Goal: Information Seeking & Learning: Compare options

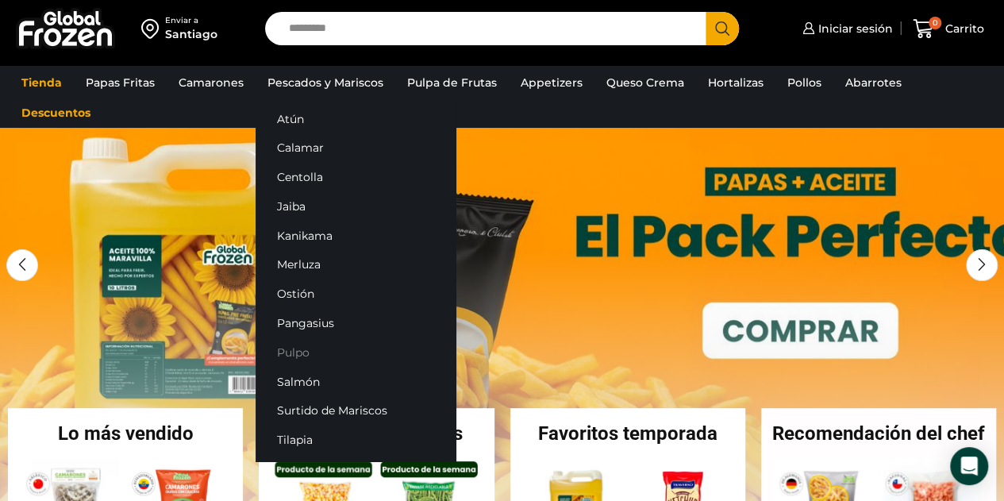
scroll to position [159, 0]
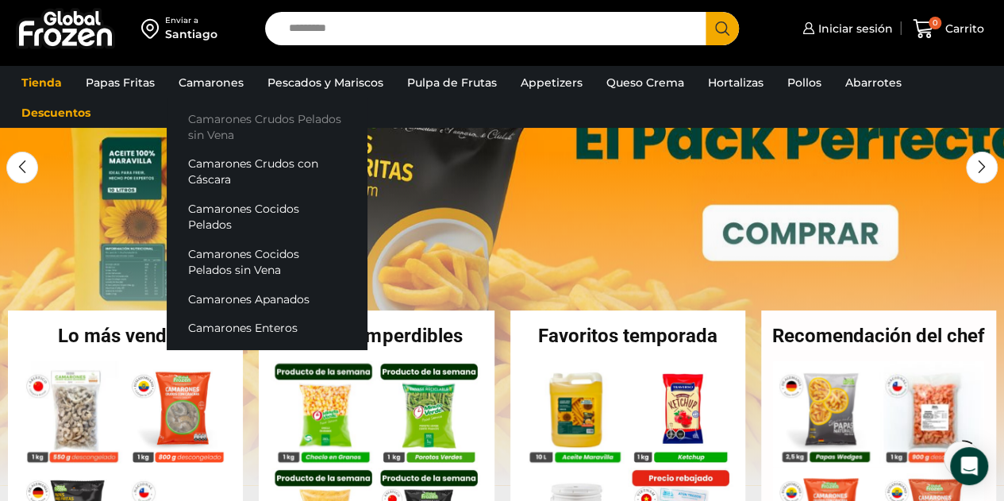
click at [205, 122] on link "Camarones Crudos Pelados sin Vena" at bounding box center [267, 126] width 200 height 45
click at [225, 125] on link "Camarones Crudos Pelados sin Vena" at bounding box center [267, 126] width 200 height 45
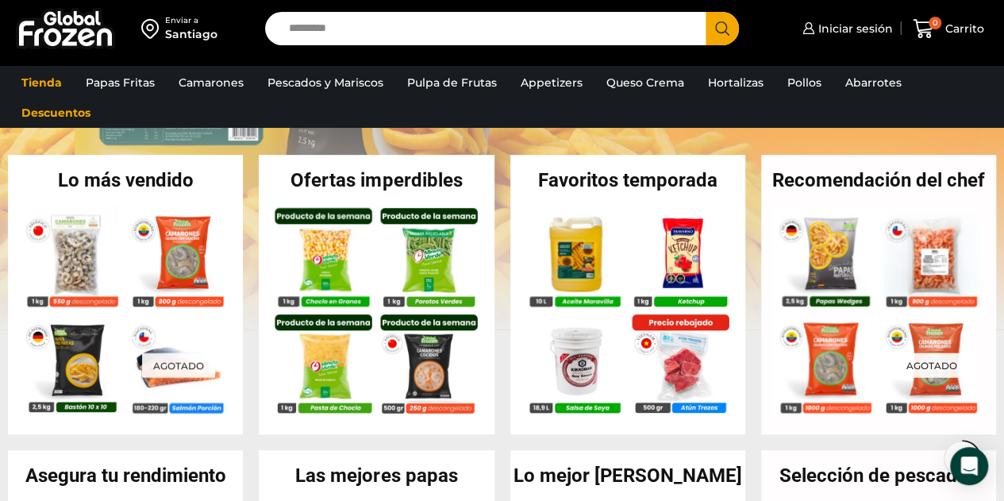
scroll to position [318, 0]
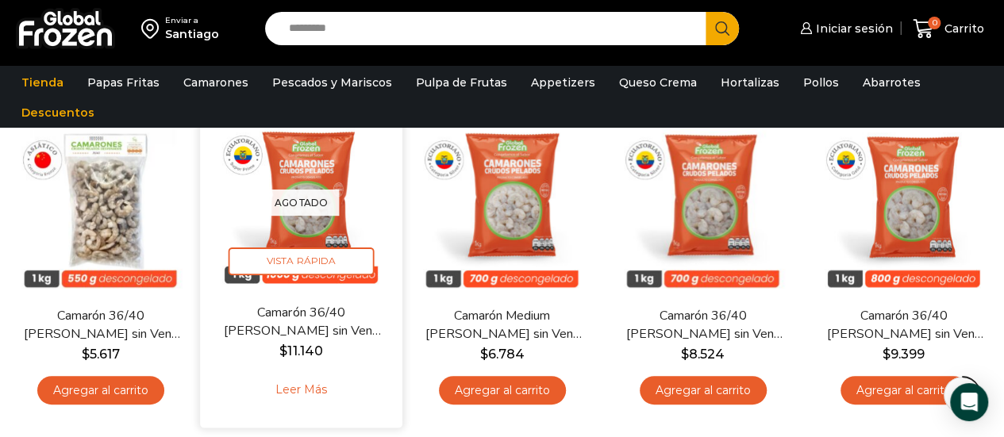
scroll to position [159, 0]
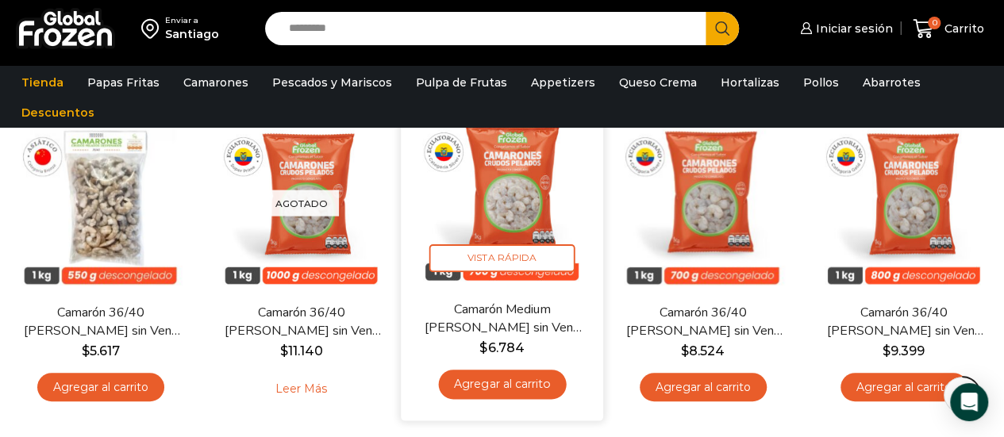
click at [535, 207] on img at bounding box center [502, 199] width 179 height 179
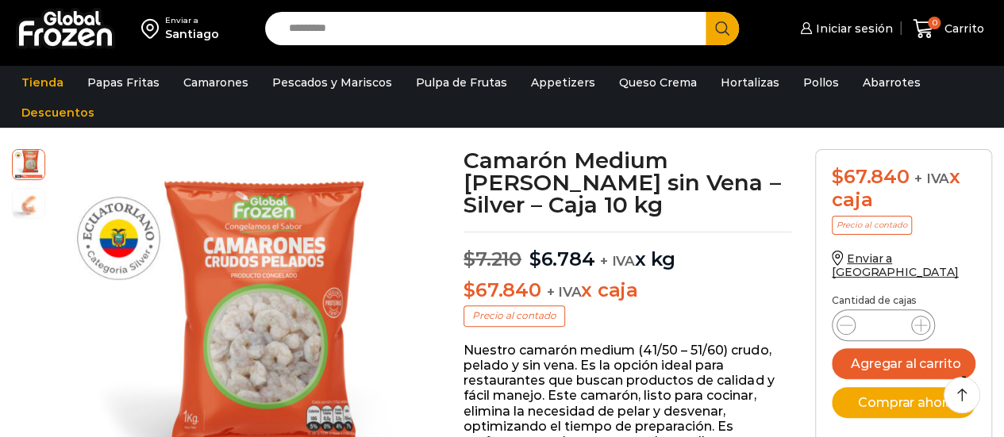
scroll to position [80, 0]
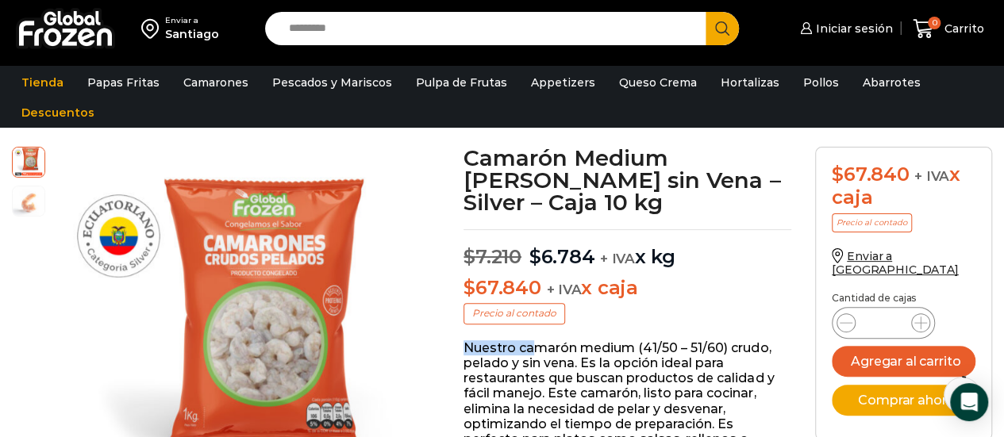
drag, startPoint x: 464, startPoint y: 348, endPoint x: 539, endPoint y: 342, distance: 75.6
click at [539, 342] on p "Nuestro camarón medium (41/50 – 51/60) crudo, pelado y sin vena. Es la opción i…" at bounding box center [628, 417] width 328 height 152
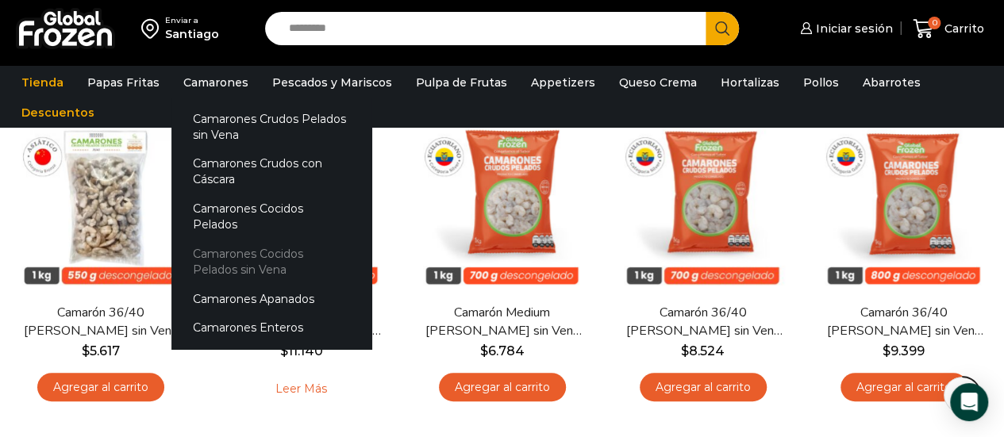
click at [282, 241] on link "Camarones Cocidos Pelados sin Vena" at bounding box center [271, 262] width 200 height 45
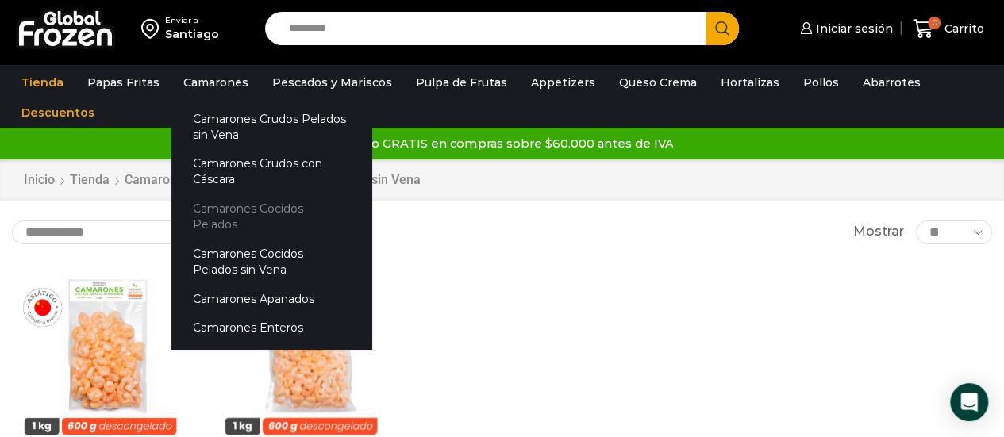
click at [231, 214] on link "Camarones Cocidos Pelados" at bounding box center [271, 216] width 200 height 45
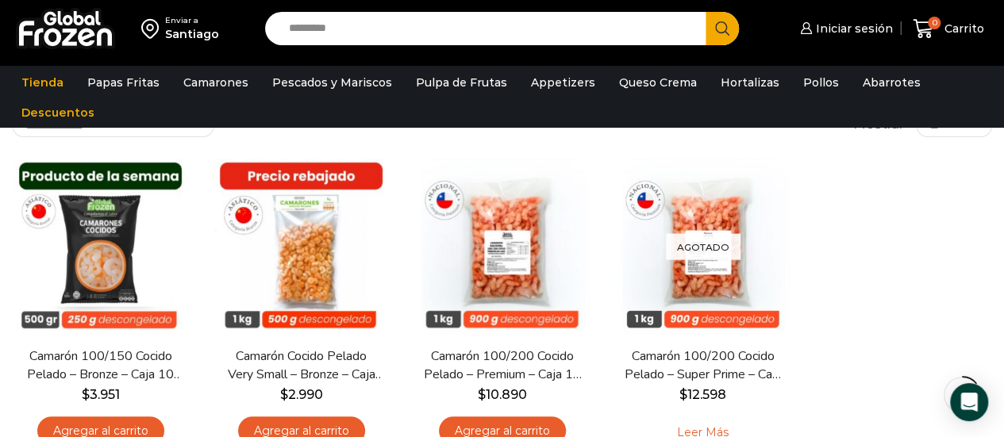
scroll to position [159, 0]
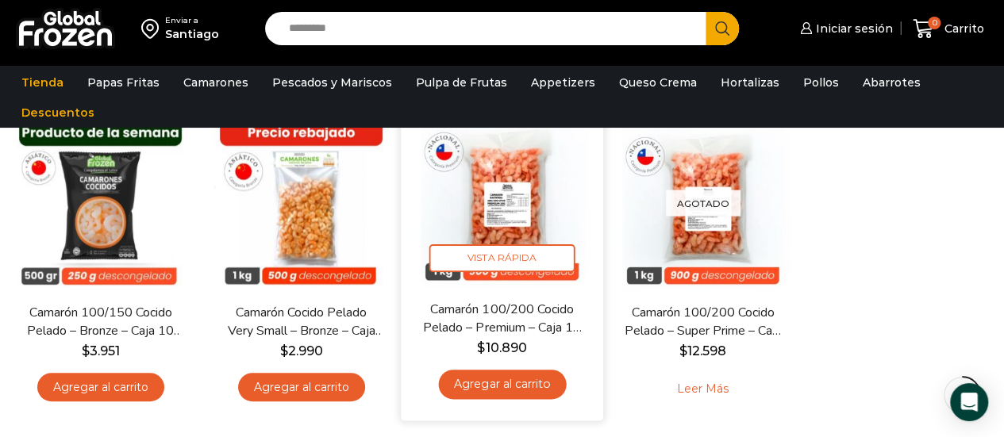
click at [535, 214] on img at bounding box center [502, 199] width 179 height 179
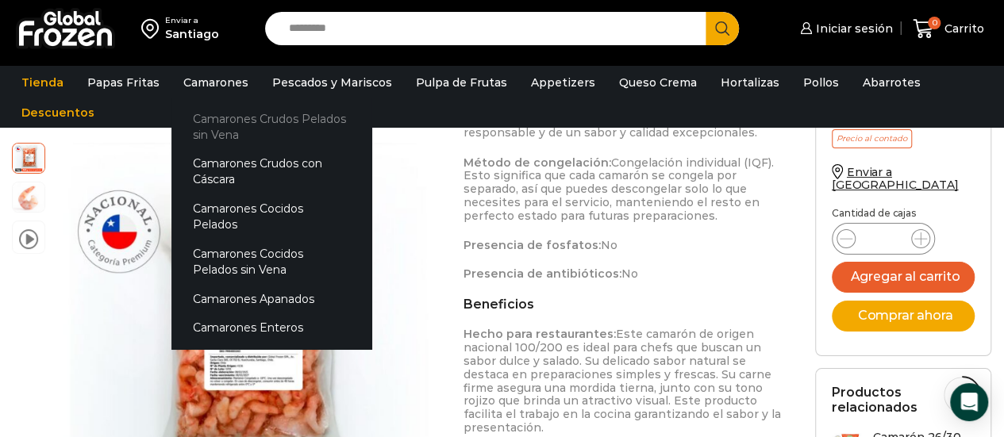
scroll to position [1271, 0]
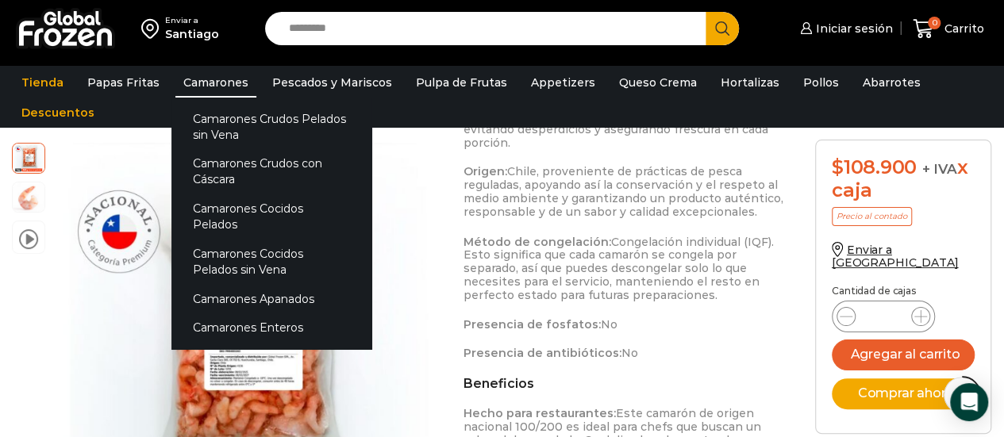
click at [205, 77] on link "Camarones" at bounding box center [215, 82] width 81 height 30
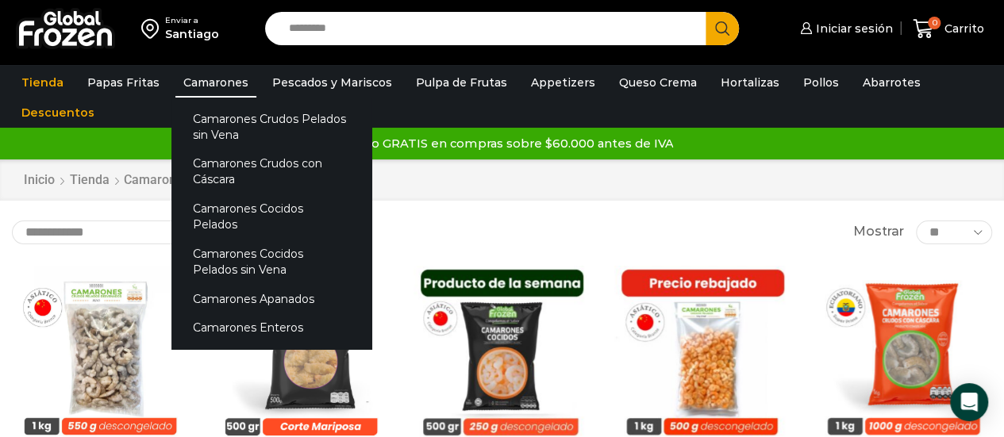
click at [223, 90] on link "Camarones" at bounding box center [215, 82] width 81 height 30
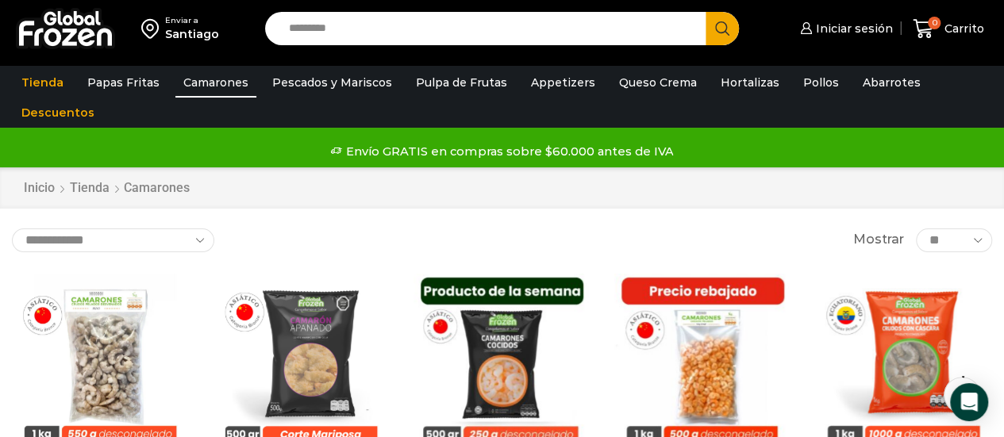
scroll to position [79, 0]
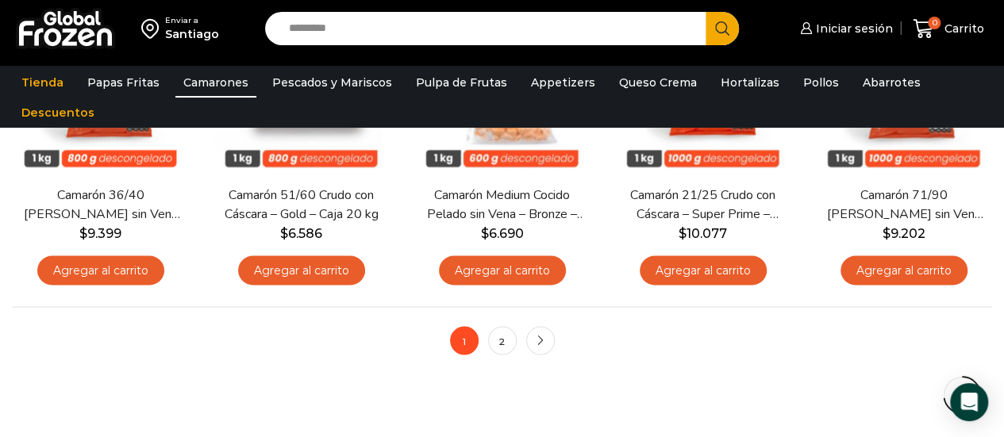
scroll to position [1191, 0]
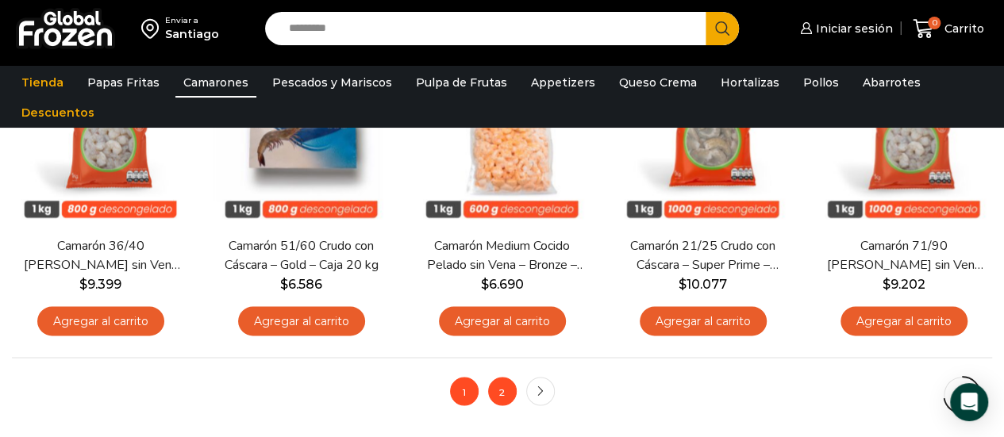
click at [498, 398] on link "2" at bounding box center [502, 391] width 29 height 29
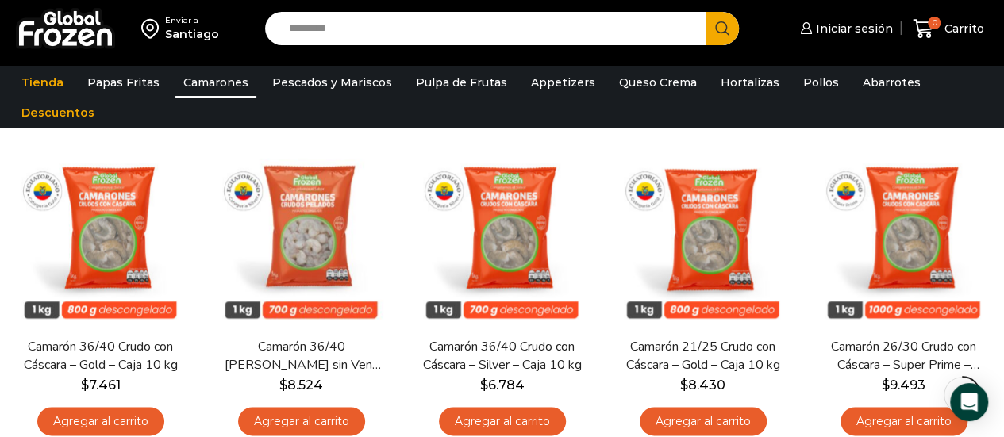
scroll to position [714, 0]
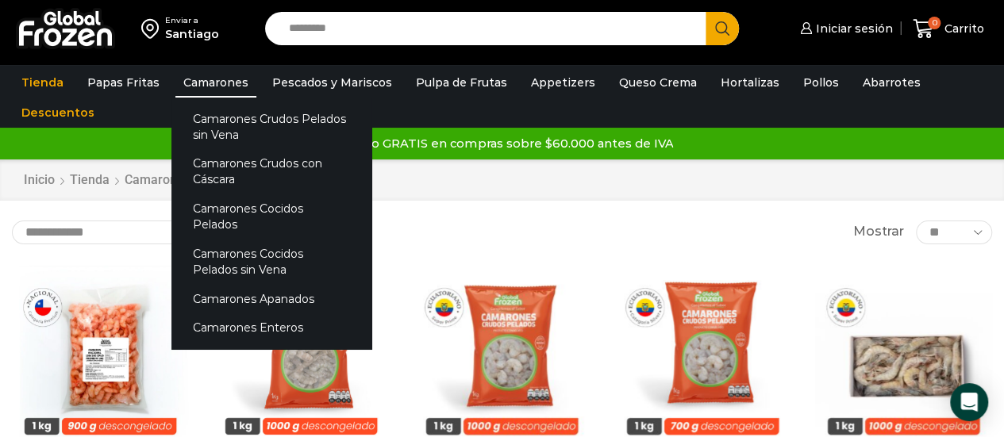
click at [204, 69] on link "Camarones" at bounding box center [215, 82] width 81 height 30
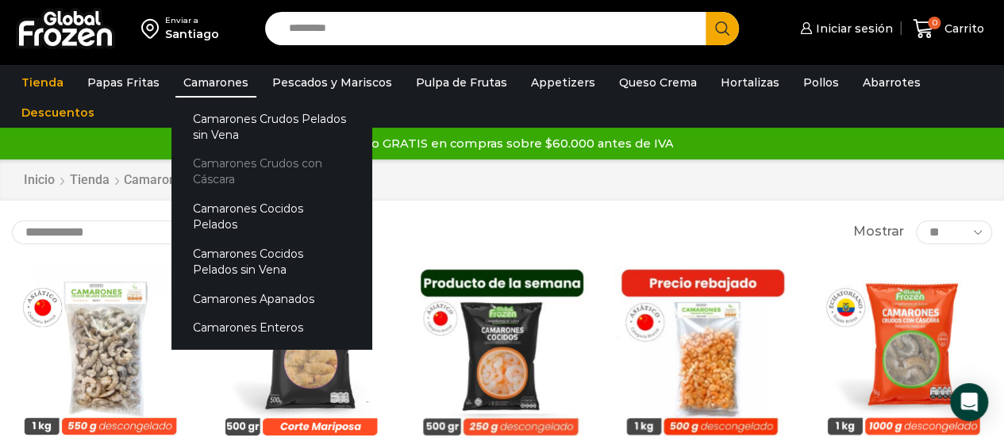
click at [223, 173] on link "Camarones Crudos con Cáscara" at bounding box center [271, 171] width 200 height 45
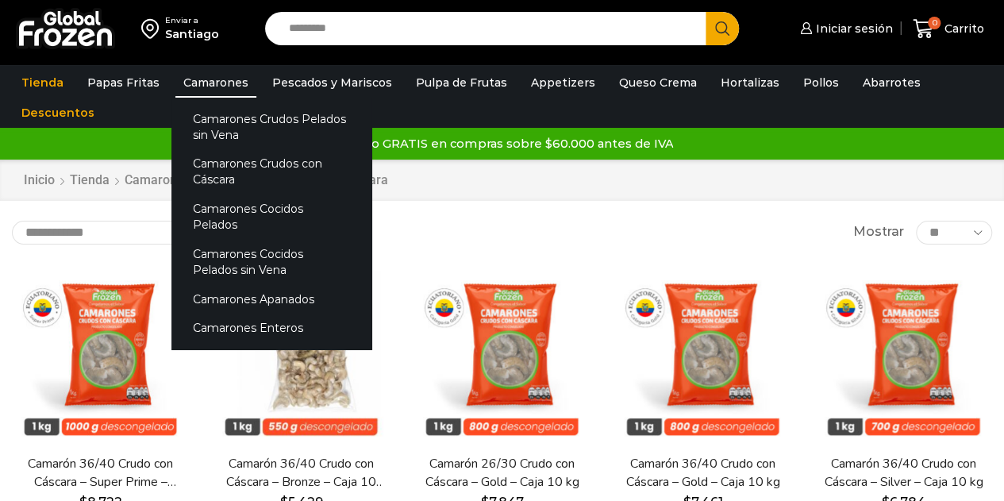
click at [216, 84] on link "Camarones" at bounding box center [215, 82] width 81 height 30
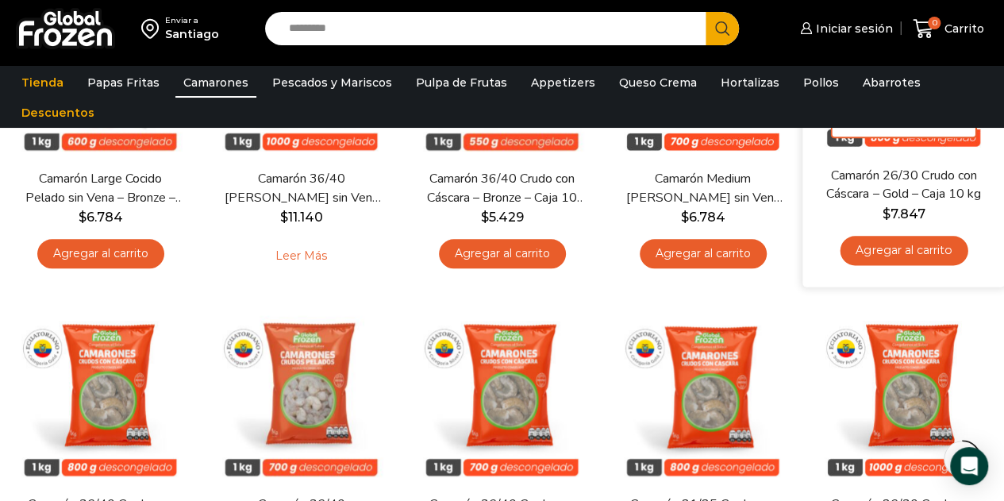
scroll to position [635, 0]
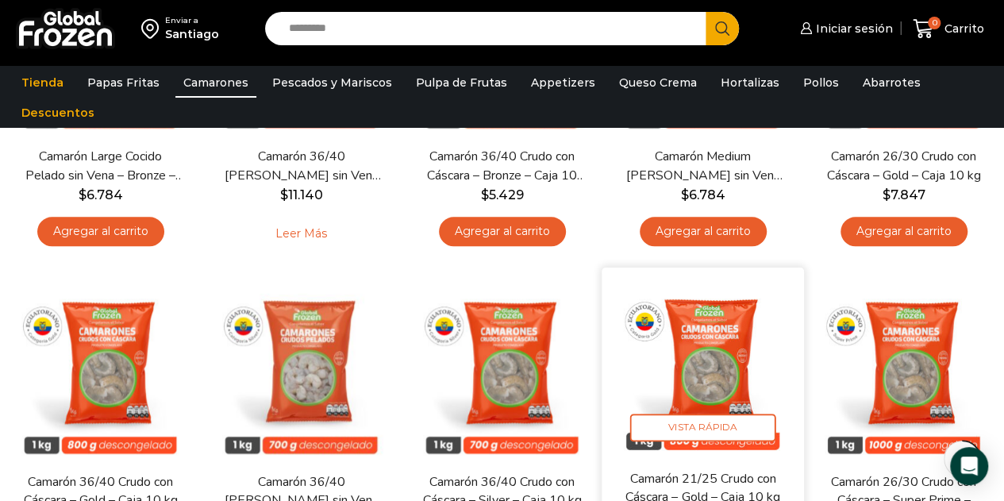
click at [733, 386] on img at bounding box center [703, 368] width 179 height 179
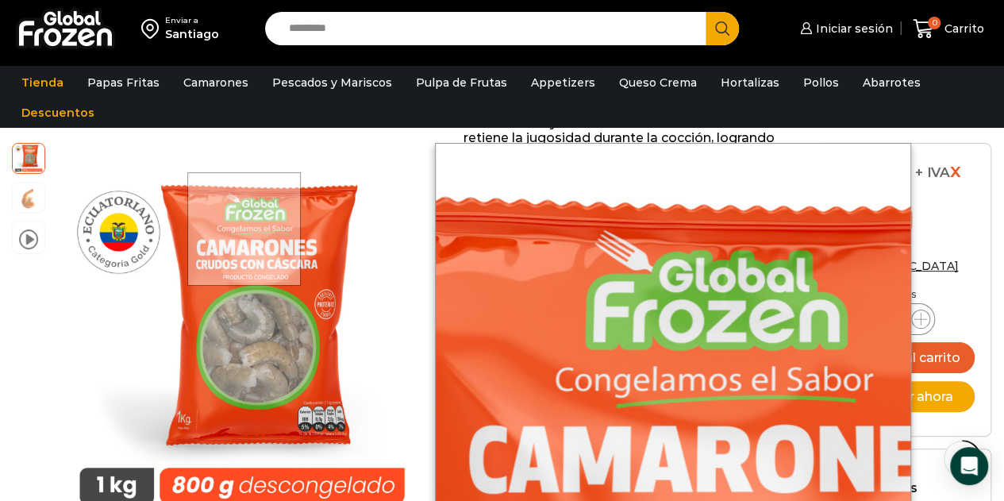
scroll to position [318, 0]
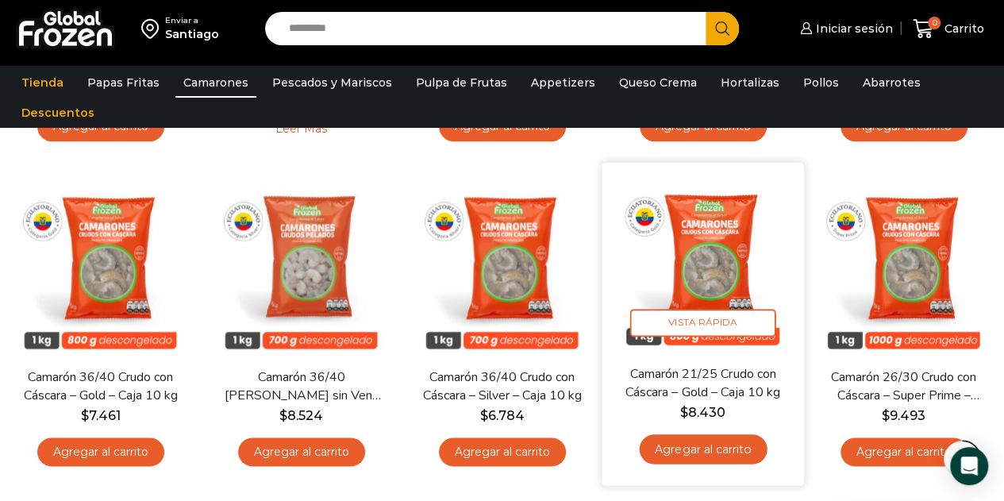
scroll to position [794, 0]
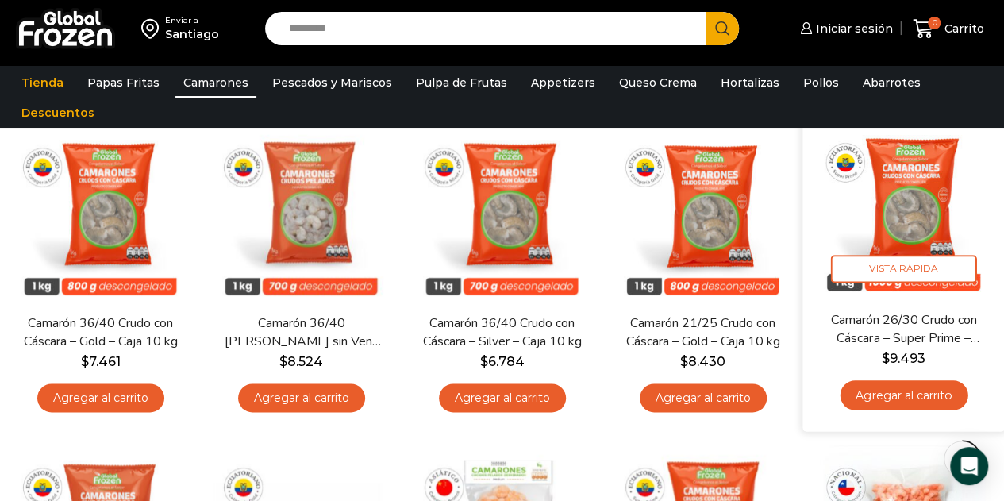
click at [922, 221] on img at bounding box center [903, 209] width 179 height 179
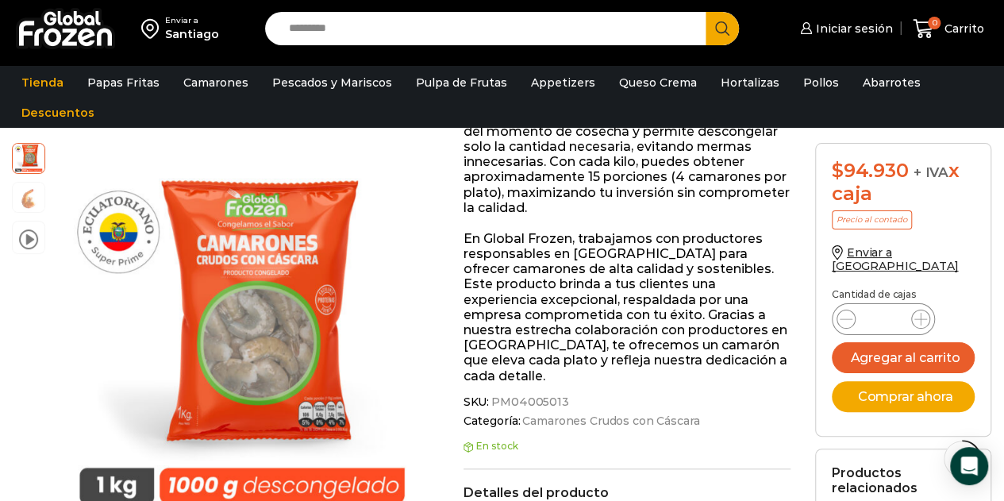
scroll to position [80, 0]
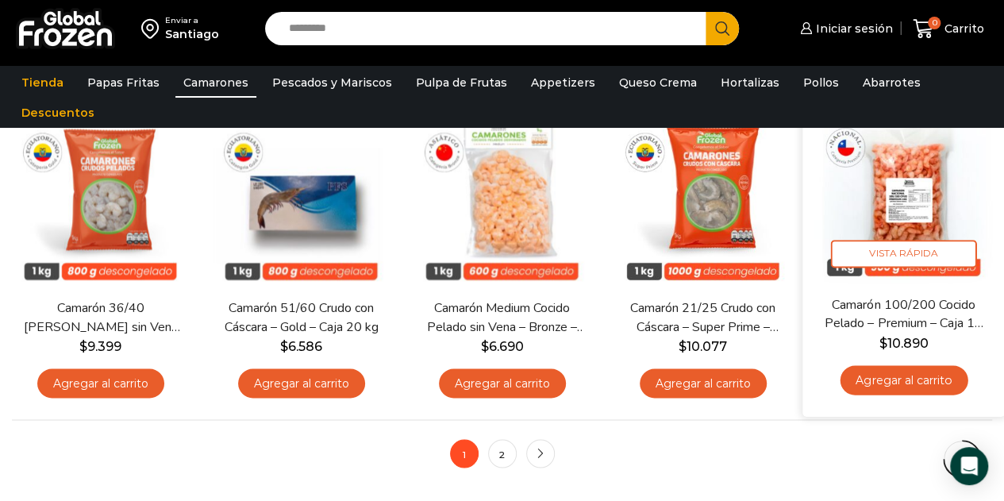
scroll to position [1191, 0]
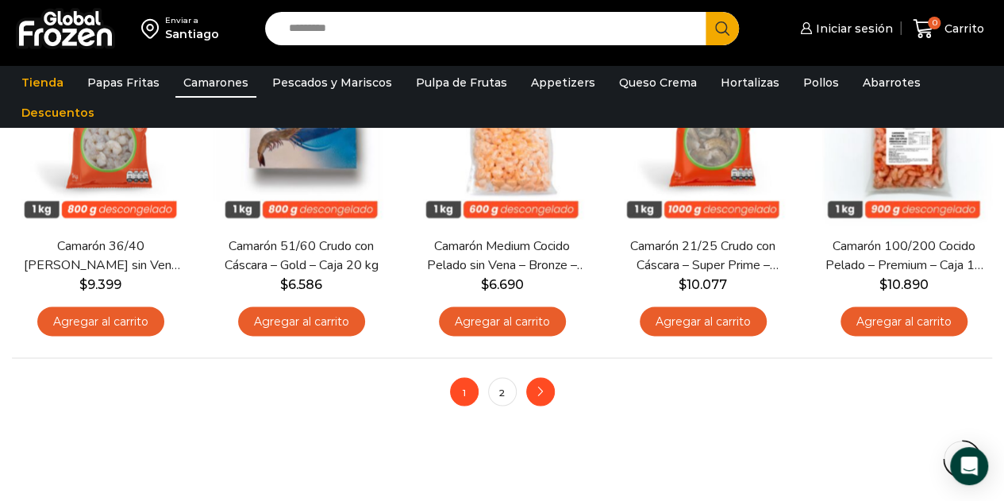
click at [536, 394] on icon "next" at bounding box center [541, 392] width 10 height 10
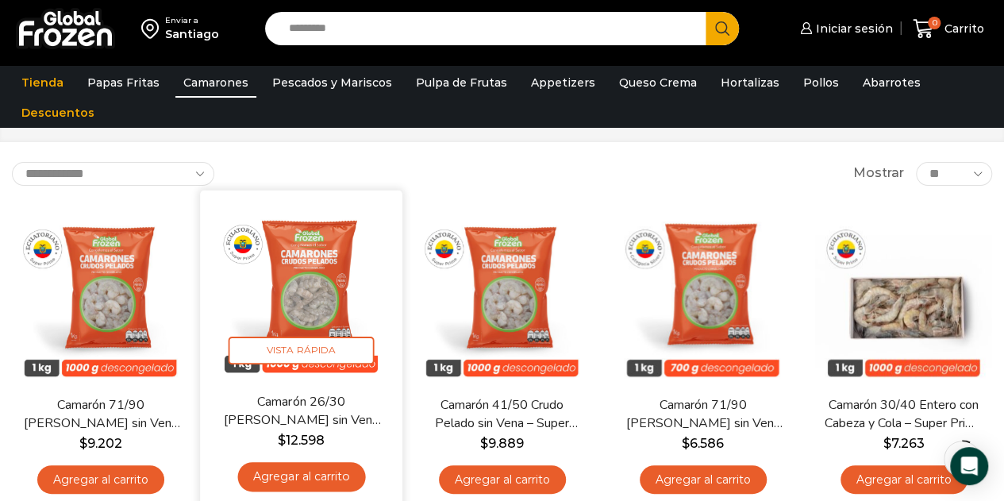
scroll to position [159, 0]
